Goal: Task Accomplishment & Management: Manage account settings

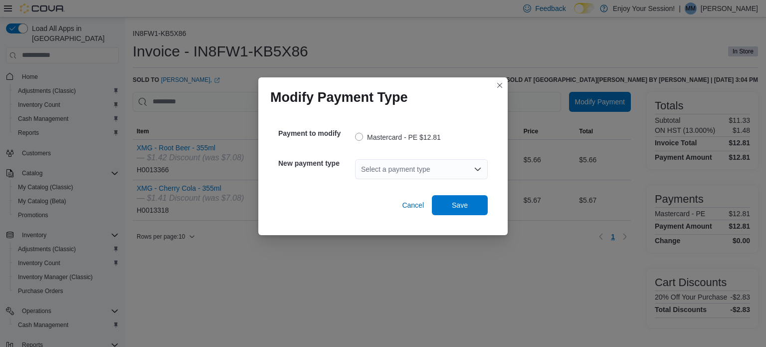
click at [398, 169] on div "Select a payment type" at bounding box center [421, 169] width 133 height 20
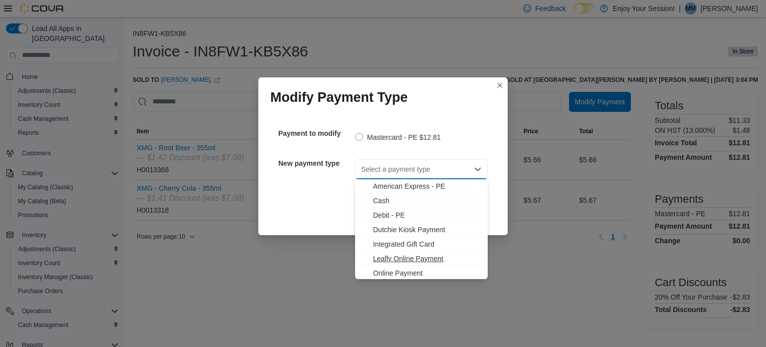
scroll to position [16, 0]
click at [391, 274] on span "Visa - PE" at bounding box center [427, 271] width 109 height 10
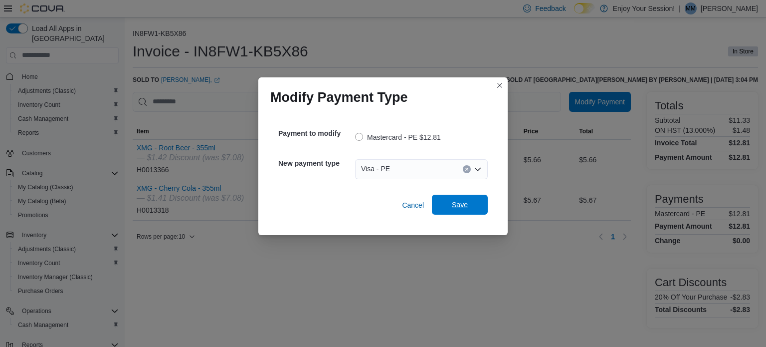
click at [479, 204] on span "Save" at bounding box center [460, 205] width 44 height 20
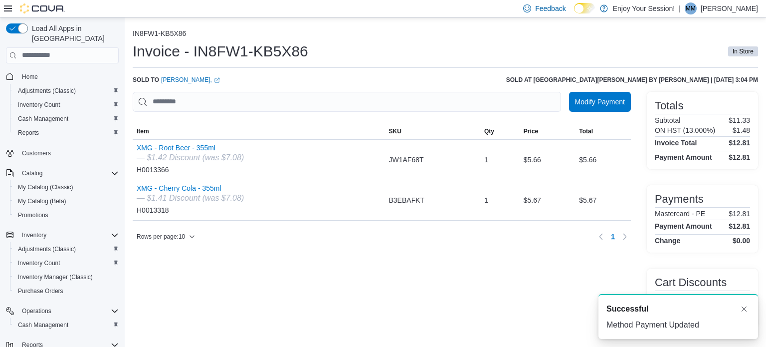
scroll to position [0, 0]
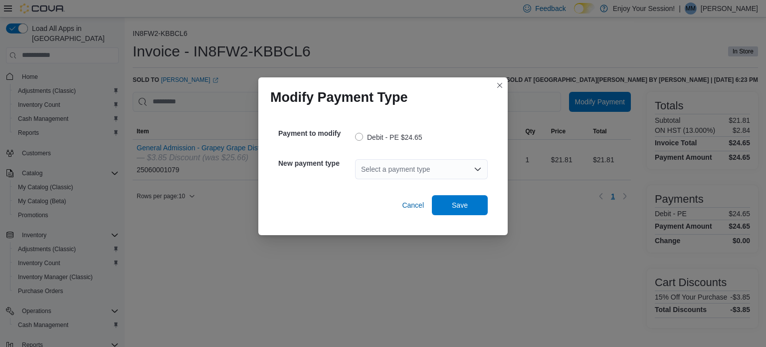
click at [425, 168] on div "Select a payment type" at bounding box center [421, 169] width 133 height 20
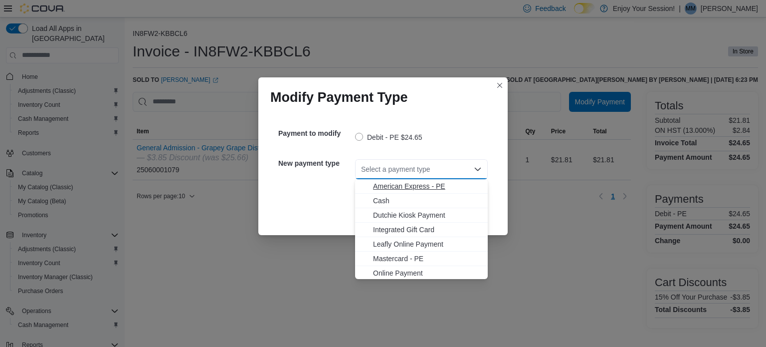
click at [398, 183] on span "American Express - PE" at bounding box center [427, 186] width 109 height 10
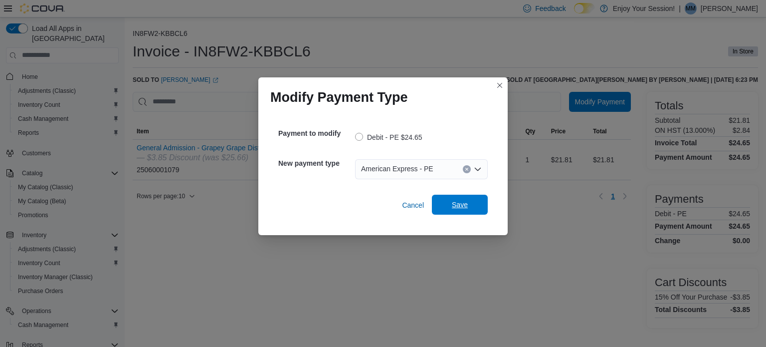
click at [463, 204] on span "Save" at bounding box center [460, 205] width 16 height 10
